Goal: Transaction & Acquisition: Purchase product/service

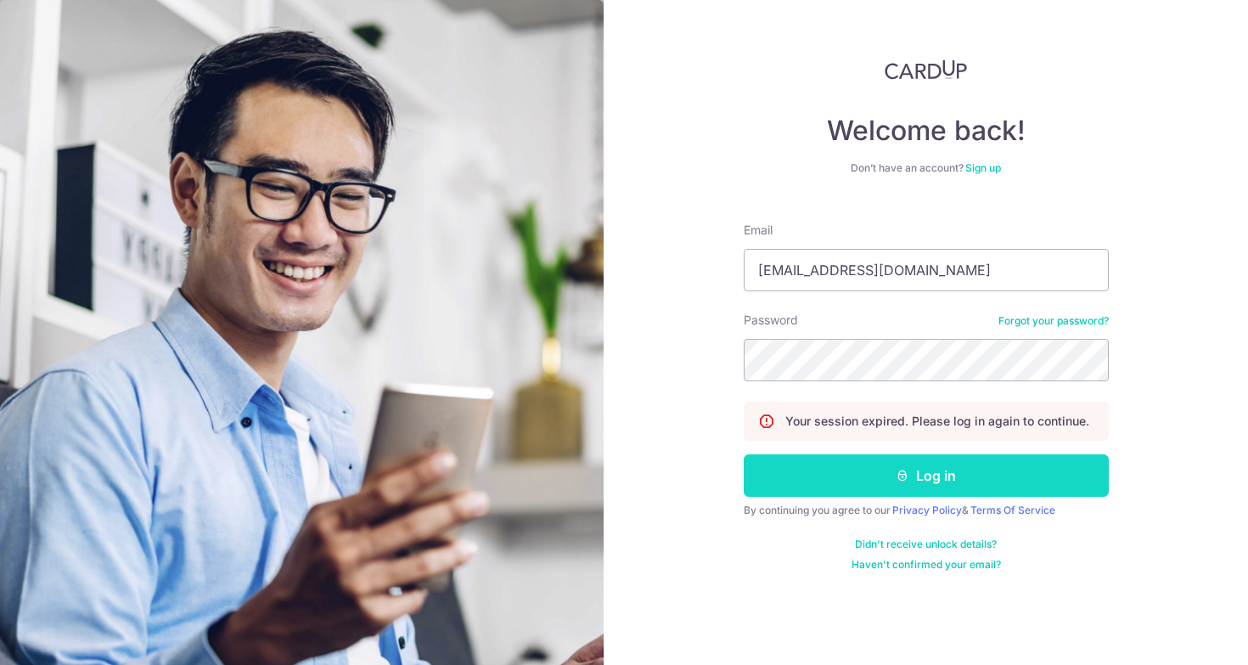
click at [943, 469] on button "Log in" at bounding box center [926, 475] width 365 height 42
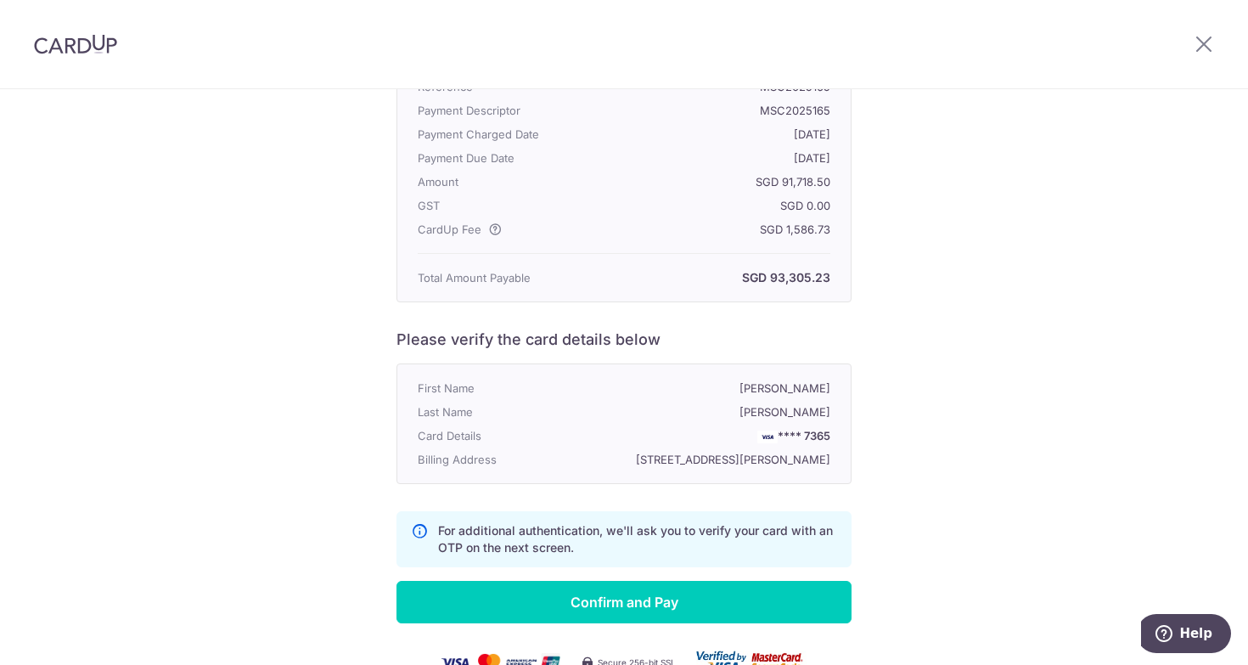
scroll to position [323, 0]
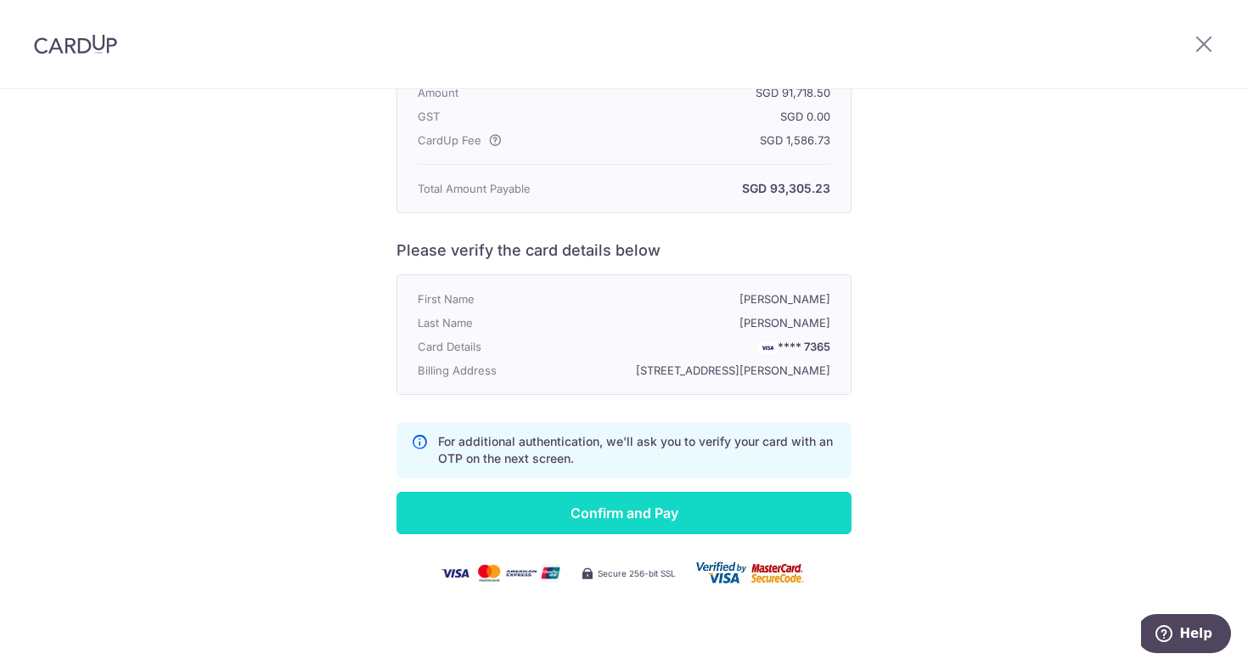
click at [663, 512] on input "Confirm and Pay" at bounding box center [623, 512] width 455 height 42
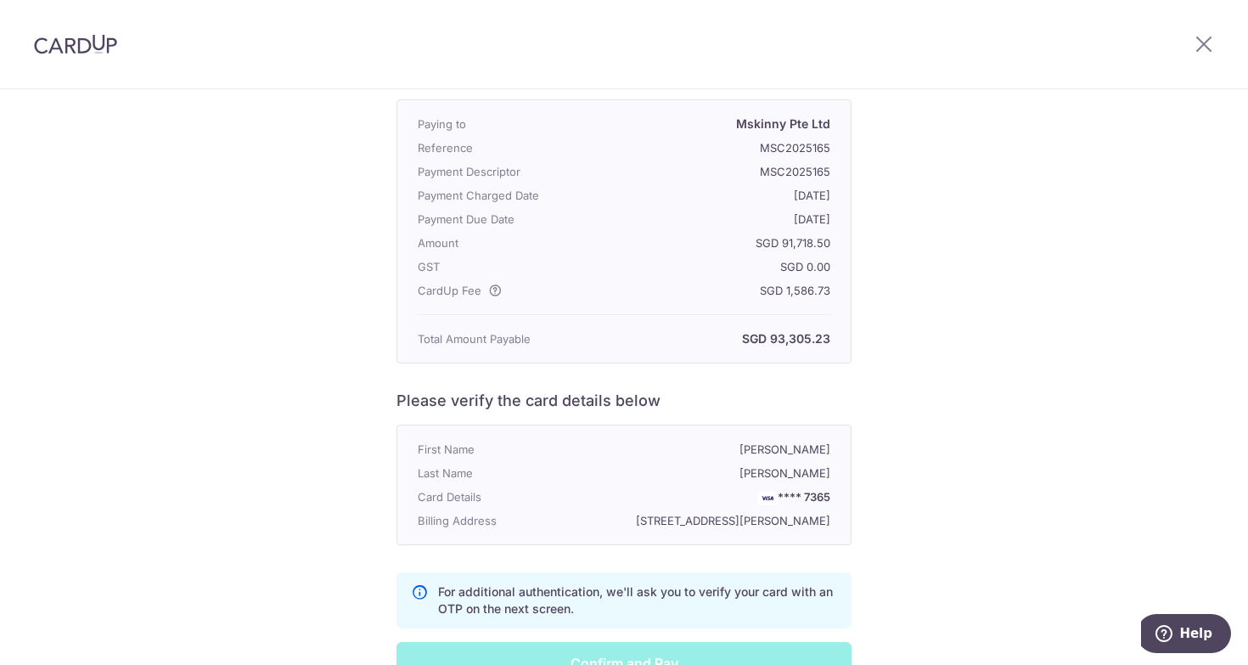
scroll to position [0, 0]
